Goal: Transaction & Acquisition: Purchase product/service

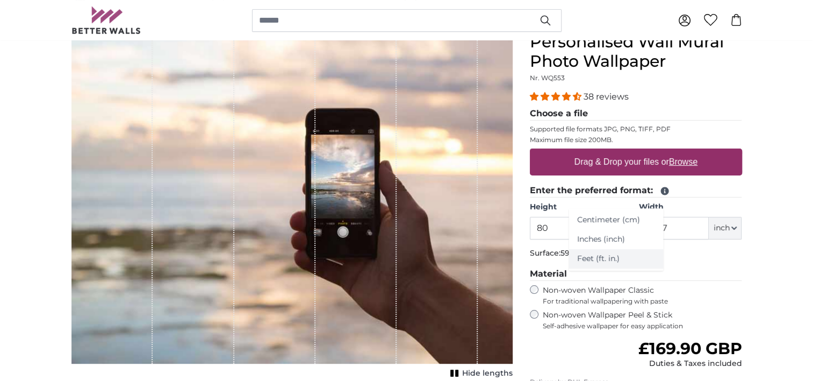
click at [610, 257] on link "Feet (ft. in.)" at bounding box center [616, 258] width 95 height 19
type input "6"
type input "*"
type input "8"
type input "****"
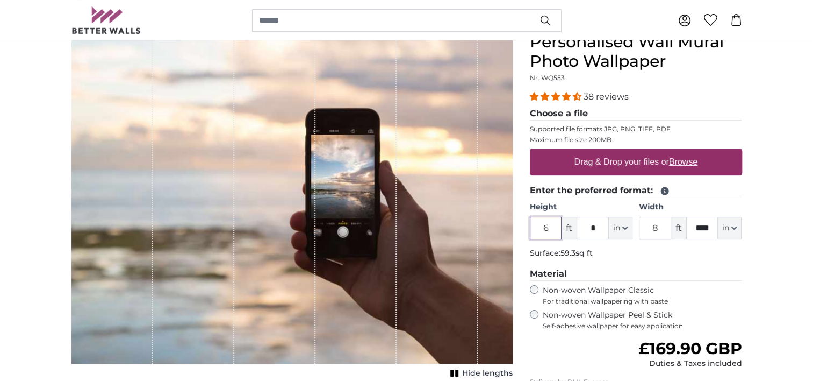
click at [550, 228] on input "6" at bounding box center [546, 228] width 32 height 23
click at [674, 248] on p "Surface: 59.3sq ft" at bounding box center [636, 253] width 212 height 11
drag, startPoint x: 551, startPoint y: 230, endPoint x: 504, endPoint y: 230, distance: 47.8
click at [504, 230] on product-detail "Cancel Crop image Hide lengths Personalised Wall Mural Photo Wallpaper Nr. WQ55…" at bounding box center [407, 264] width 688 height 499
type input "8"
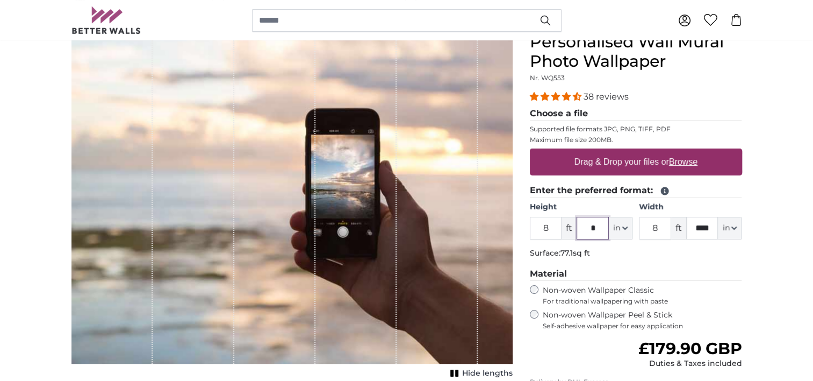
drag, startPoint x: 603, startPoint y: 228, endPoint x: 579, endPoint y: 233, distance: 24.8
click at [579, 233] on input "*" at bounding box center [593, 228] width 32 height 23
type input "*"
drag, startPoint x: 665, startPoint y: 227, endPoint x: 645, endPoint y: 226, distance: 19.4
click at [645, 226] on input "8" at bounding box center [655, 228] width 32 height 23
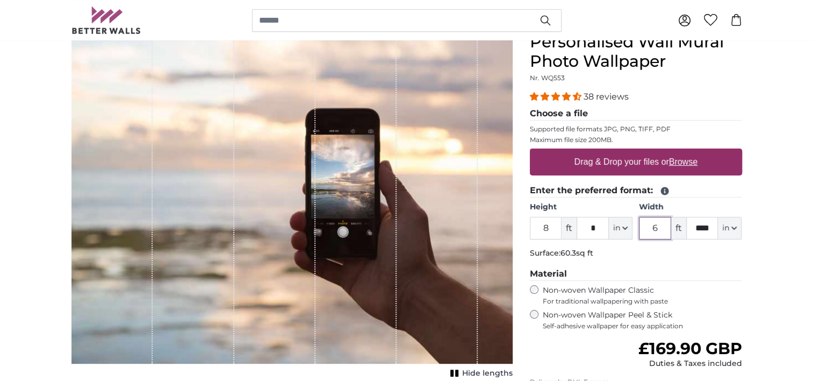
type input "6"
drag, startPoint x: 693, startPoint y: 229, endPoint x: 709, endPoint y: 228, distance: 16.2
click at [709, 228] on input "****" at bounding box center [702, 228] width 32 height 23
type input "*"
click at [697, 263] on div "38 reviews Choose a file Supported file formats JPG, PNG, TIFF, PDF Maximum fil…" at bounding box center [636, 210] width 212 height 240
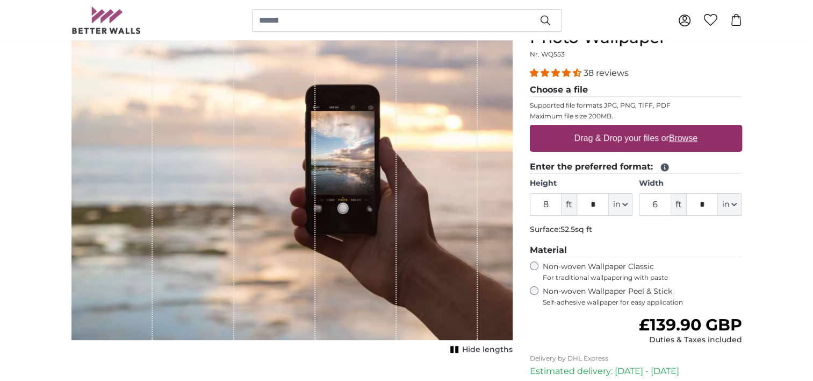
scroll to position [107, 0]
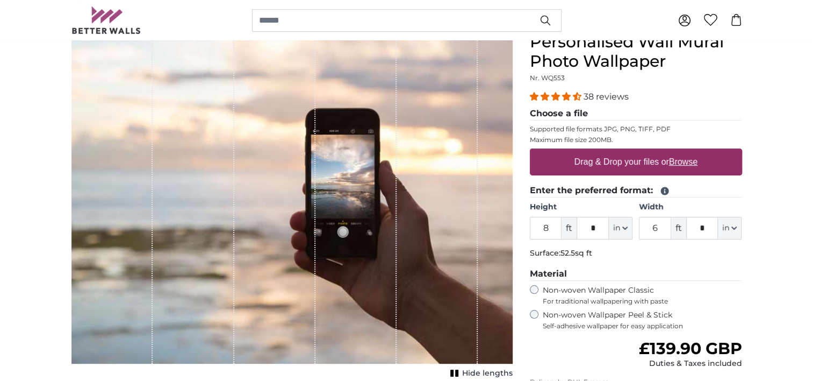
click at [589, 159] on label "Drag & Drop your files or Browse" at bounding box center [636, 161] width 132 height 21
click at [589, 152] on input "Drag & Drop your files or Browse" at bounding box center [636, 149] width 212 height 3
type input "**********"
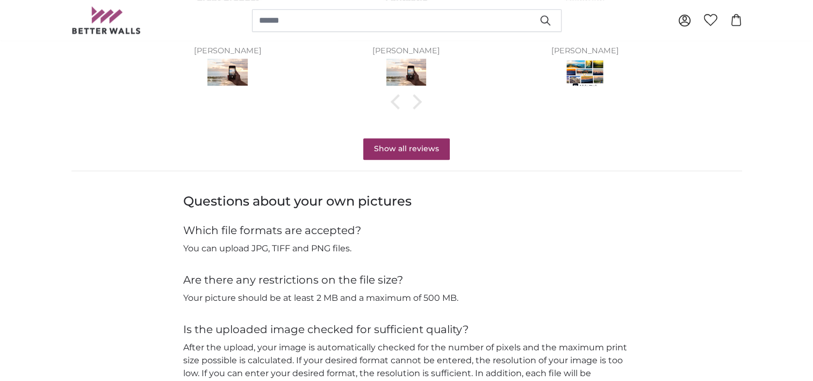
scroll to position [0, 0]
